Goal: Find specific page/section

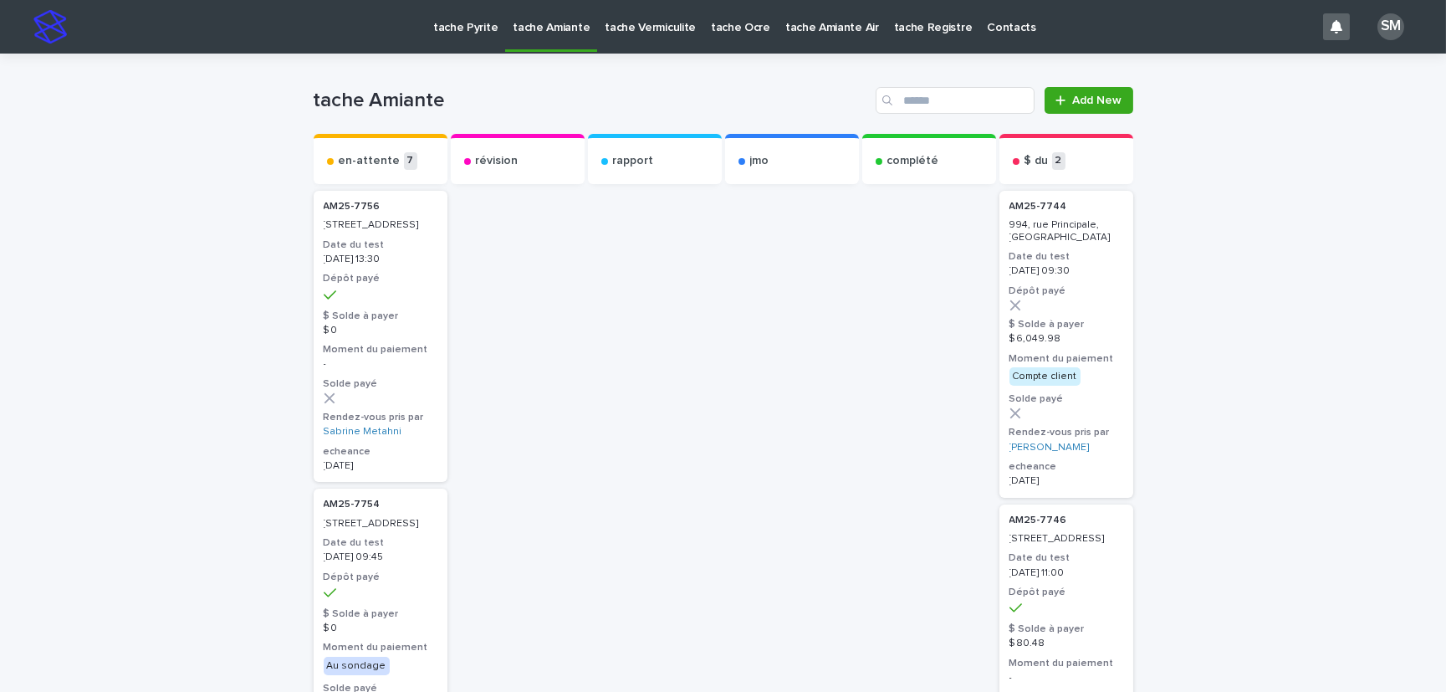
click at [478, 18] on p "tache Pyrite" at bounding box center [465, 17] width 64 height 35
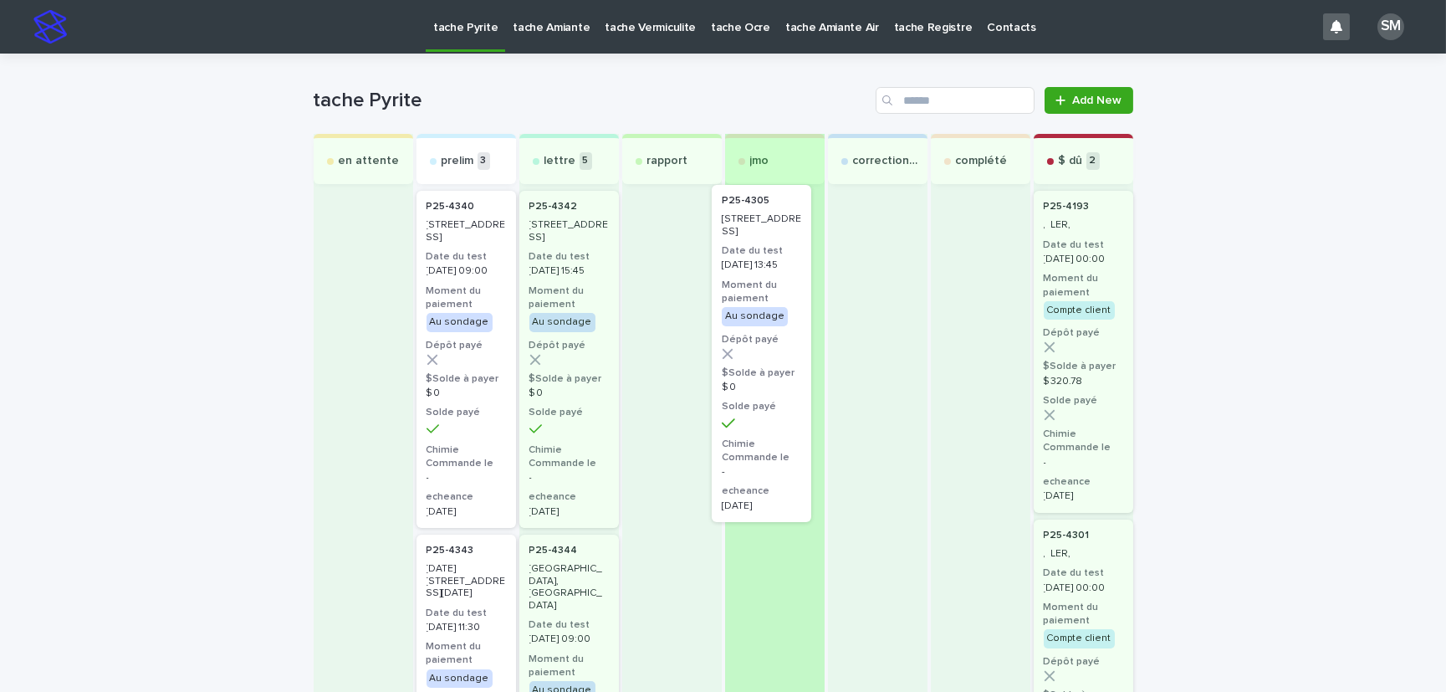
drag, startPoint x: 472, startPoint y: 232, endPoint x: 754, endPoint y: 227, distance: 282.0
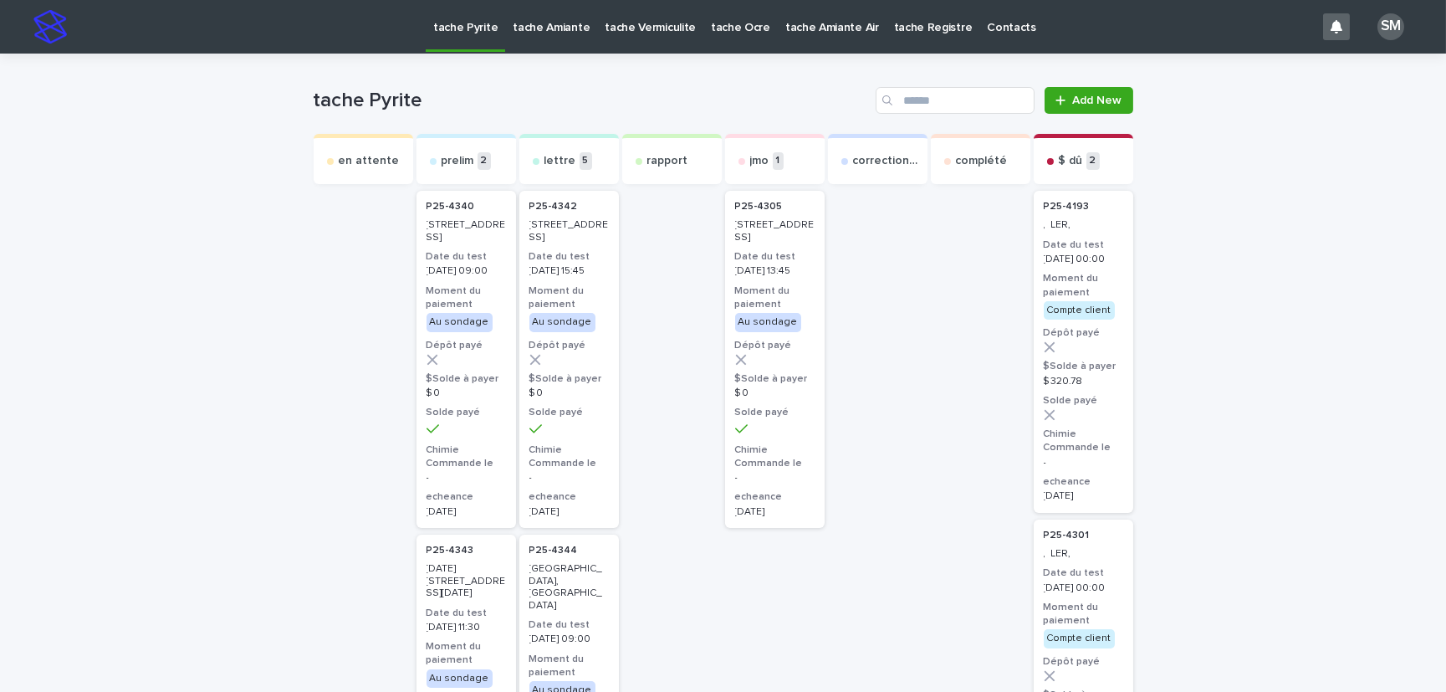
click at [757, 264] on h3 "Date du test" at bounding box center [774, 256] width 79 height 13
